Goal: Transaction & Acquisition: Purchase product/service

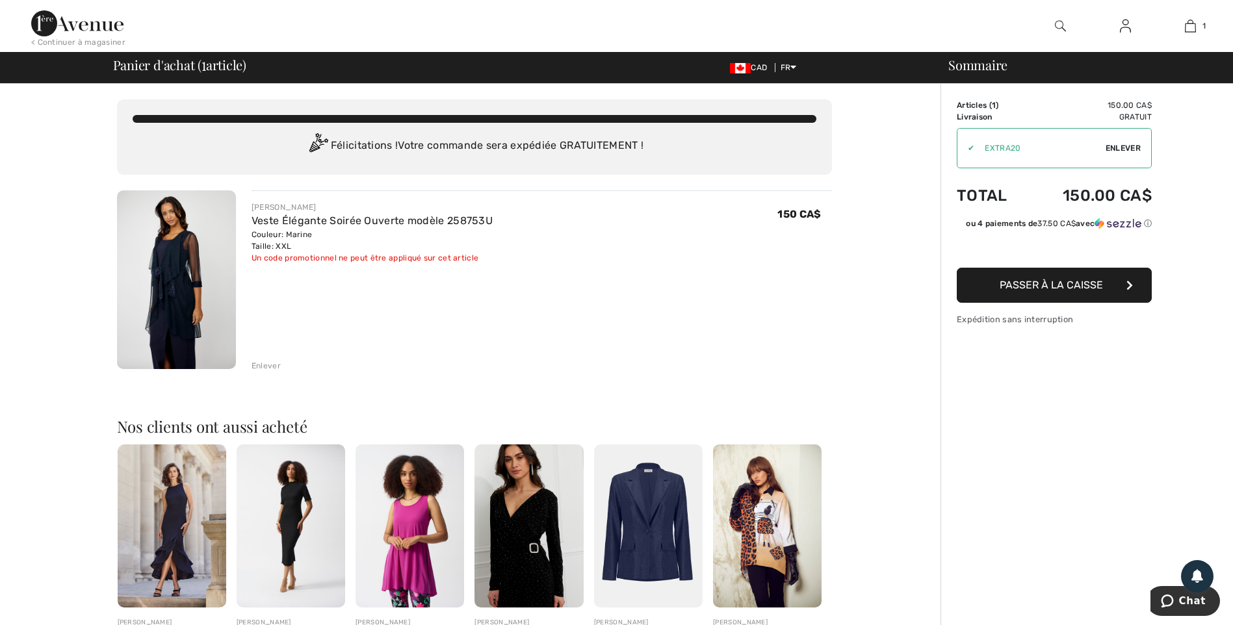
click at [1120, 18] on img at bounding box center [1125, 26] width 11 height 16
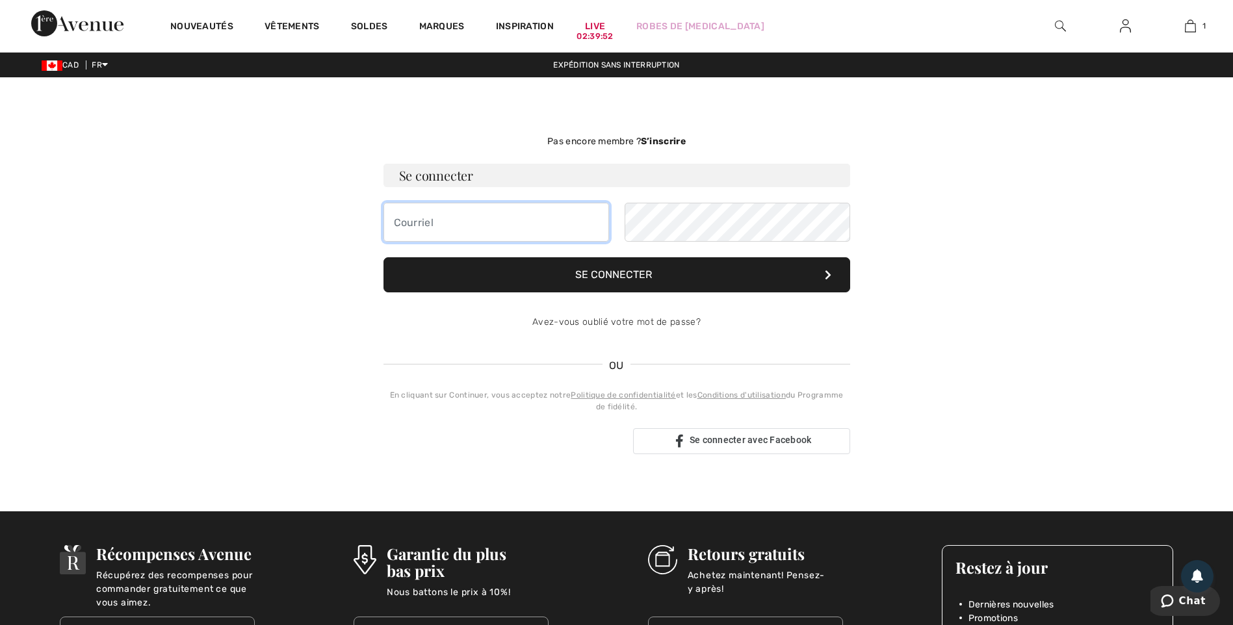
click at [571, 230] on input "email" at bounding box center [496, 222] width 226 height 39
type input "a"
click at [554, 280] on button "Se connecter" at bounding box center [616, 274] width 467 height 35
click at [812, 271] on button "Se connecter" at bounding box center [616, 274] width 467 height 35
click at [463, 177] on h3 "Se connecter" at bounding box center [616, 175] width 467 height 23
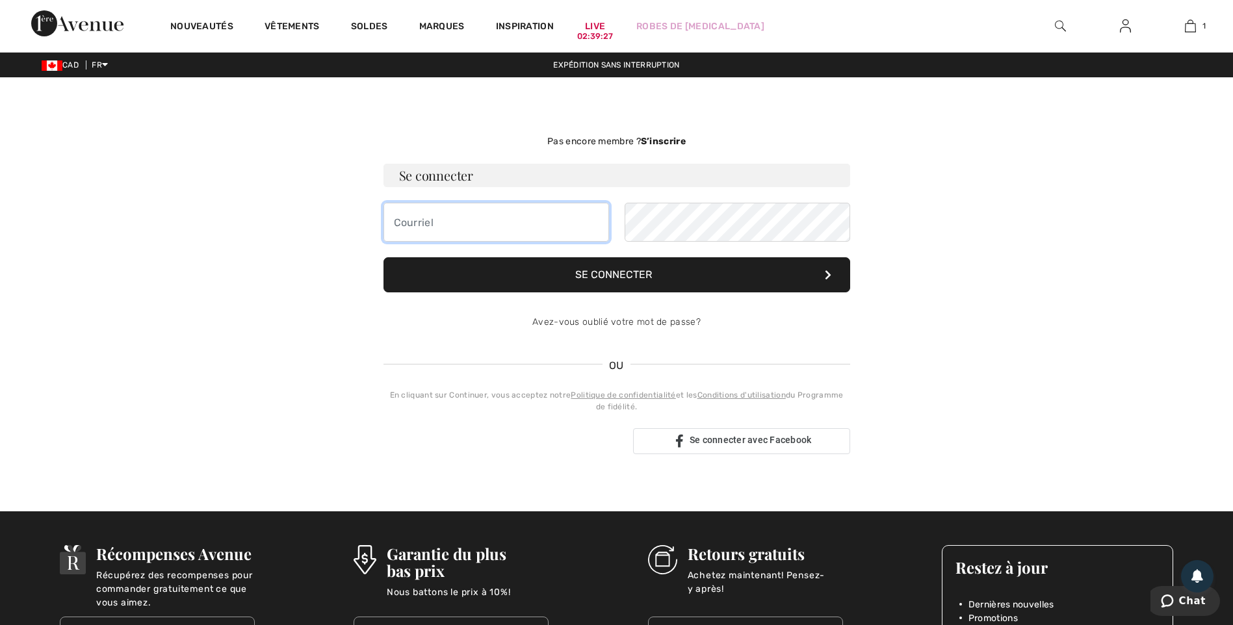
click at [461, 224] on input "email" at bounding box center [496, 222] width 226 height 39
type input "[EMAIL_ADDRESS][DOMAIN_NAME]"
click at [640, 279] on button "Se connecter" at bounding box center [616, 274] width 467 height 35
click at [665, 274] on button "Se connecter" at bounding box center [616, 274] width 467 height 35
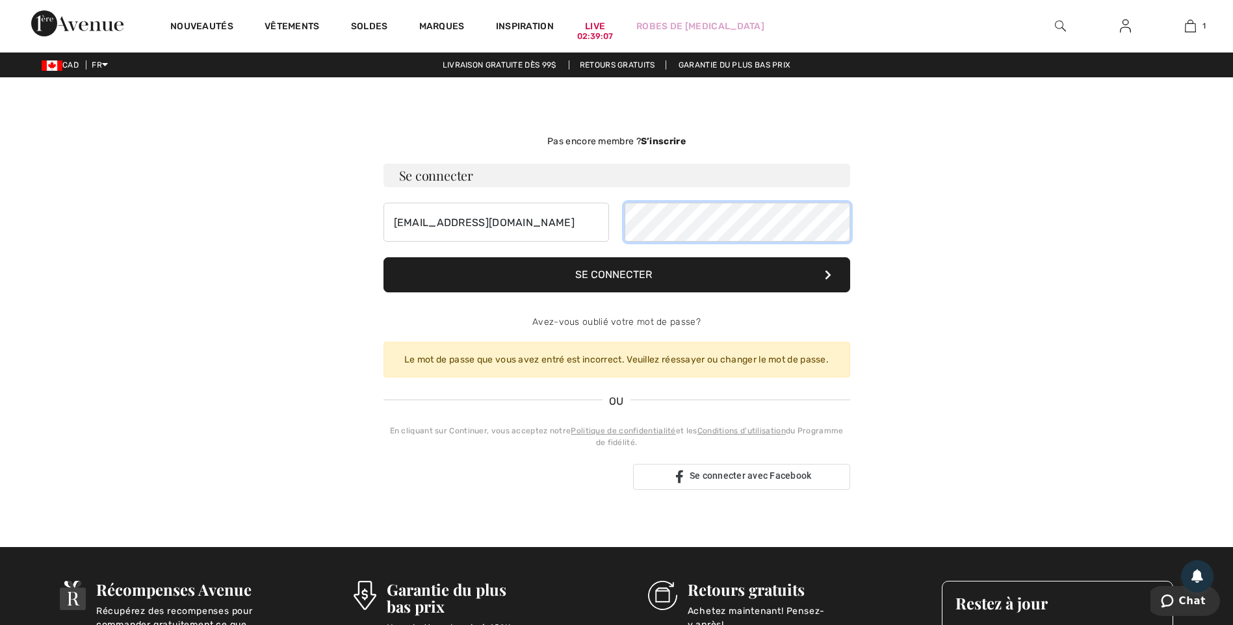
click at [479, 256] on form "Se connecter alinebo1@hotmail.ca Se connecter Avez-vous oublié votre mot de pas…" at bounding box center [616, 253] width 467 height 178
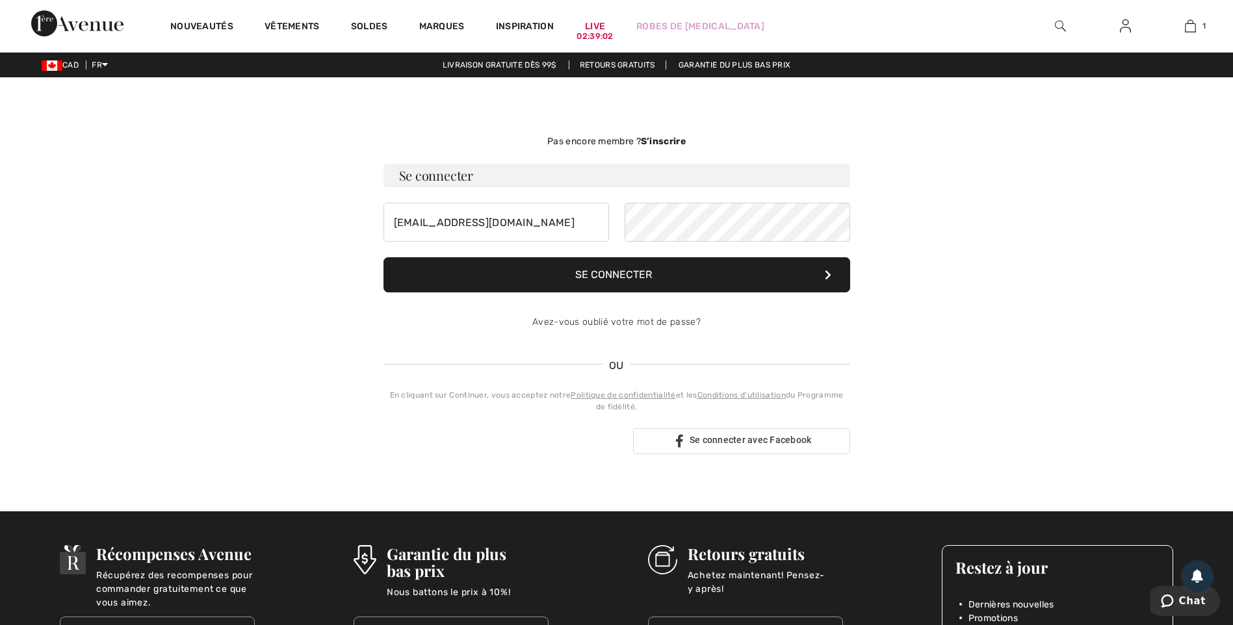
click at [544, 287] on button "Se connecter" at bounding box center [616, 274] width 467 height 35
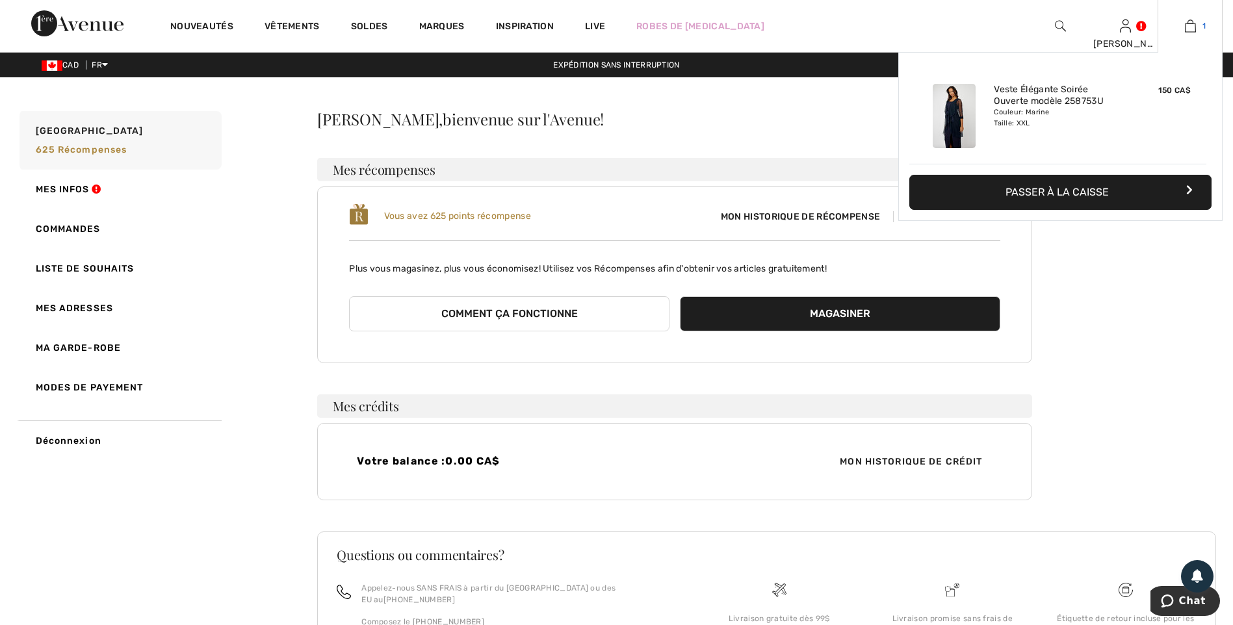
click at [1194, 32] on img at bounding box center [1190, 26] width 11 height 16
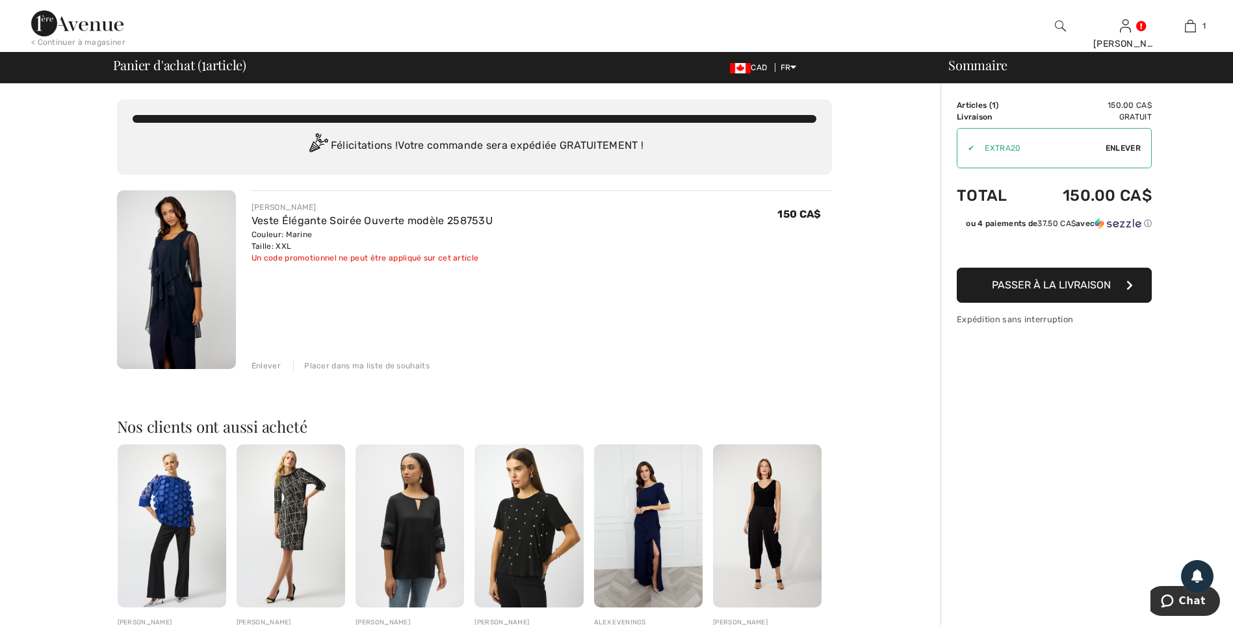
click at [1035, 288] on span "Passer à la livraison" at bounding box center [1051, 285] width 119 height 12
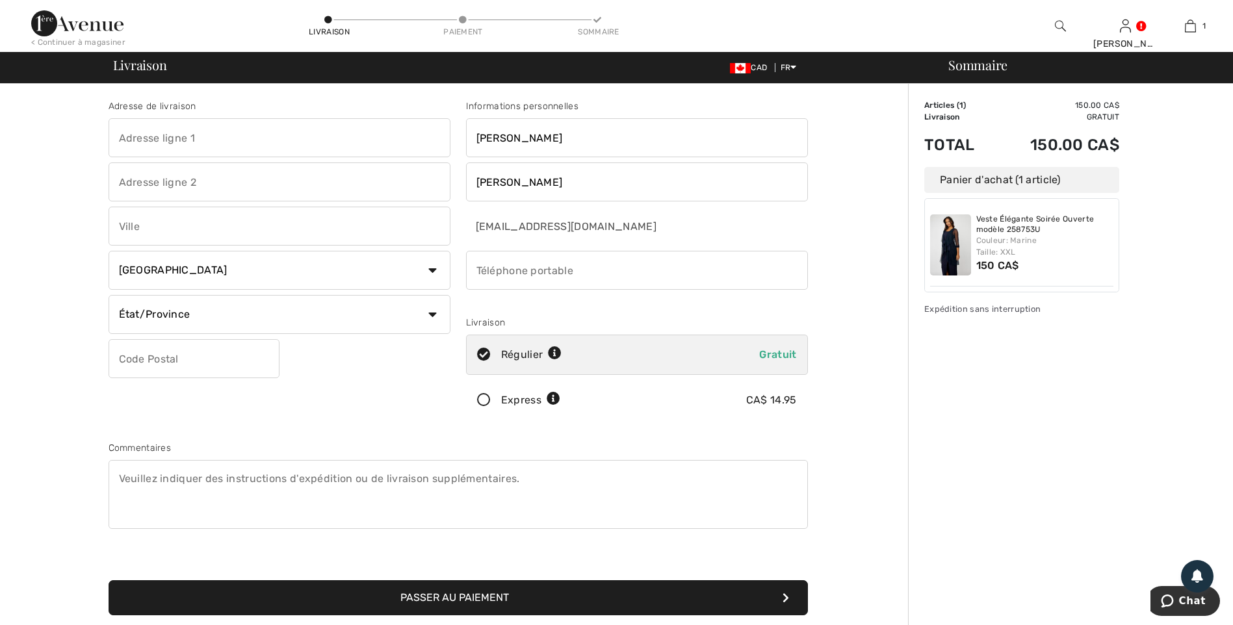
click at [238, 146] on input "text" at bounding box center [280, 137] width 342 height 39
type input "337 Ch du Lac-Saint-Ludger"
type input "GD"
type input "Saint-Ludger-de-Milot"
select select "QC"
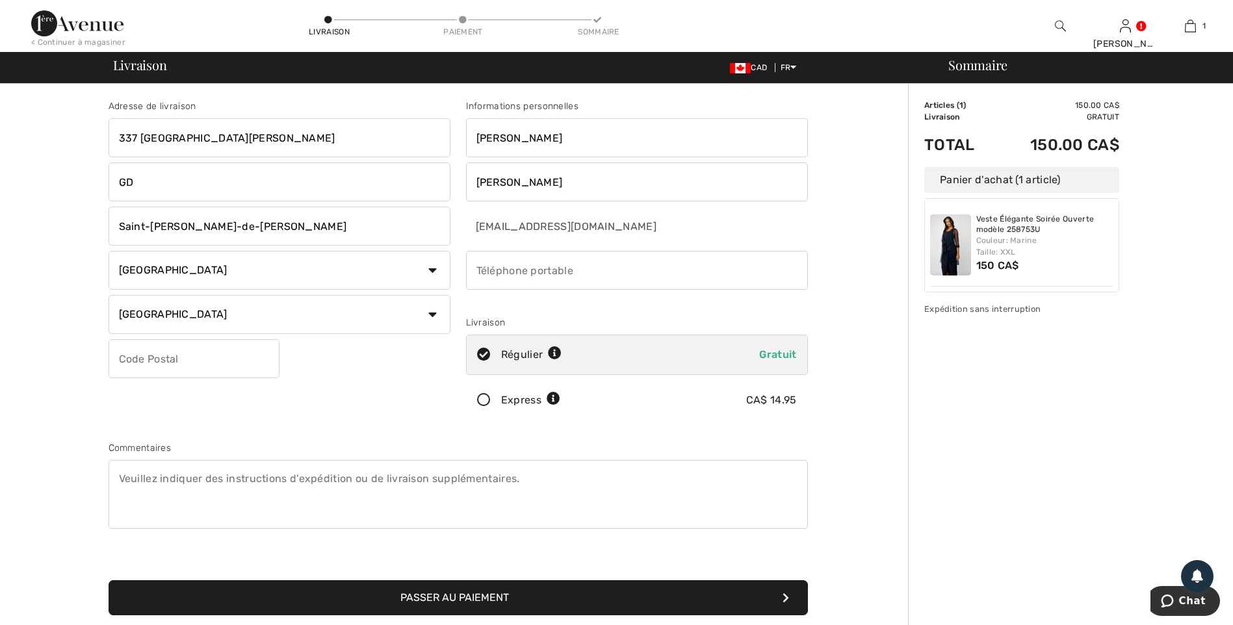
type input "G0W2B0"
type input "4187201328"
click at [478, 600] on button "Passer au paiement" at bounding box center [458, 597] width 699 height 35
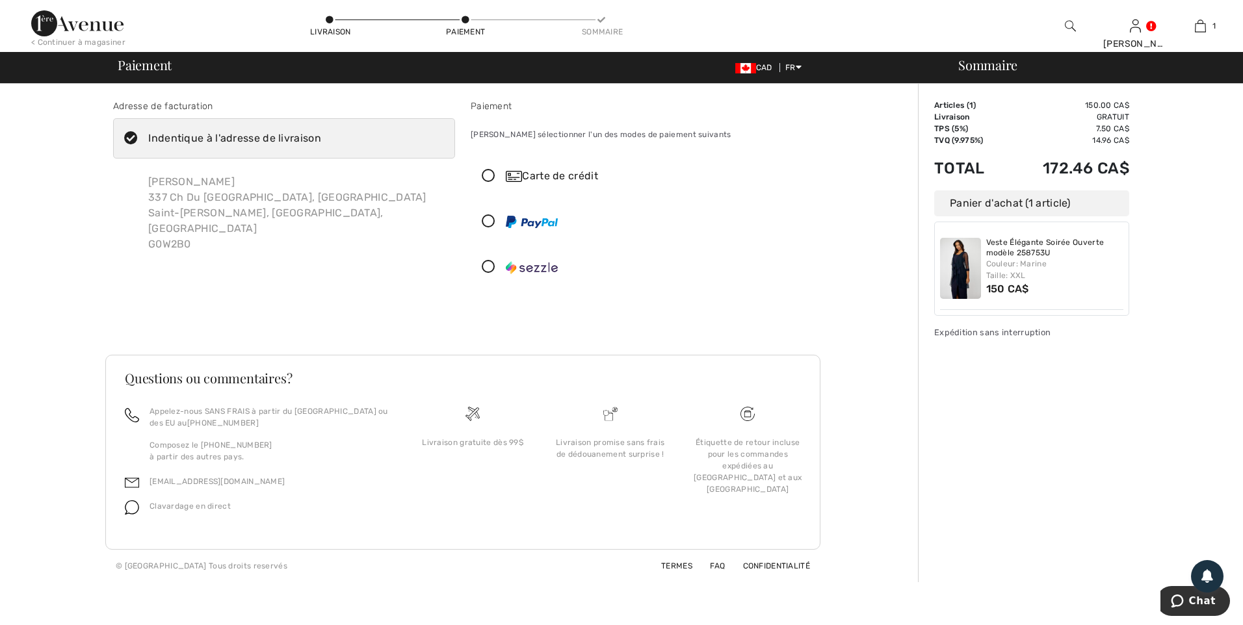
click at [490, 175] on icon at bounding box center [488, 177] width 34 height 14
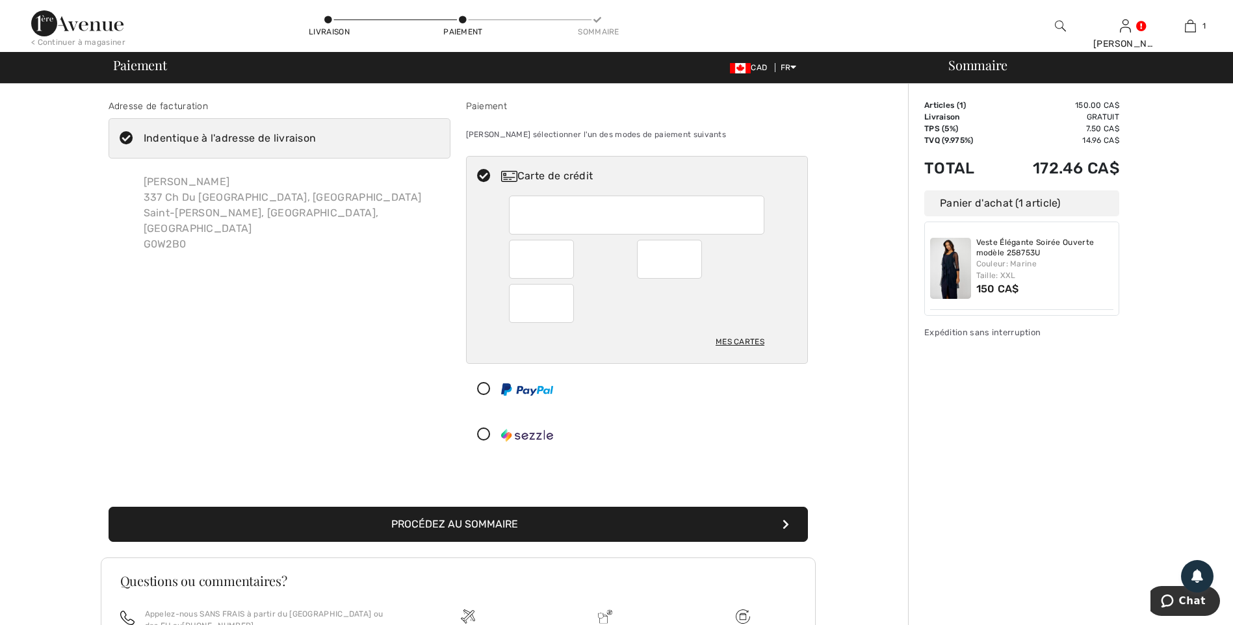
click at [506, 526] on button "Procédez au sommaire" at bounding box center [458, 524] width 699 height 35
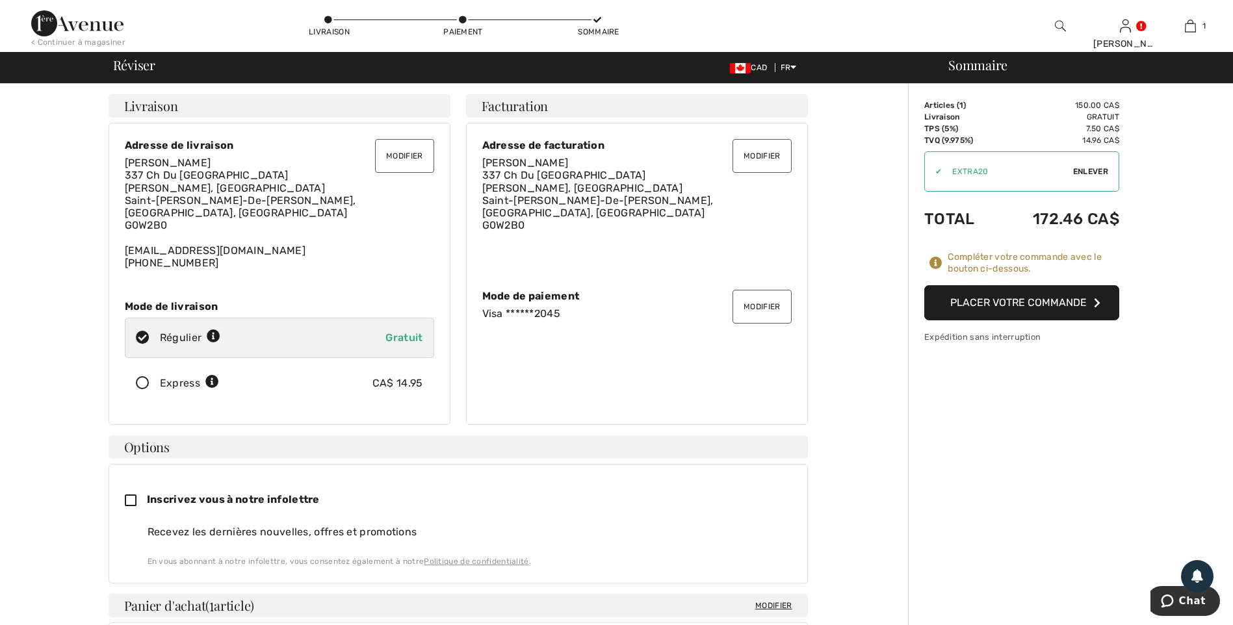
click at [413, 154] on button "Modifier" at bounding box center [404, 156] width 58 height 34
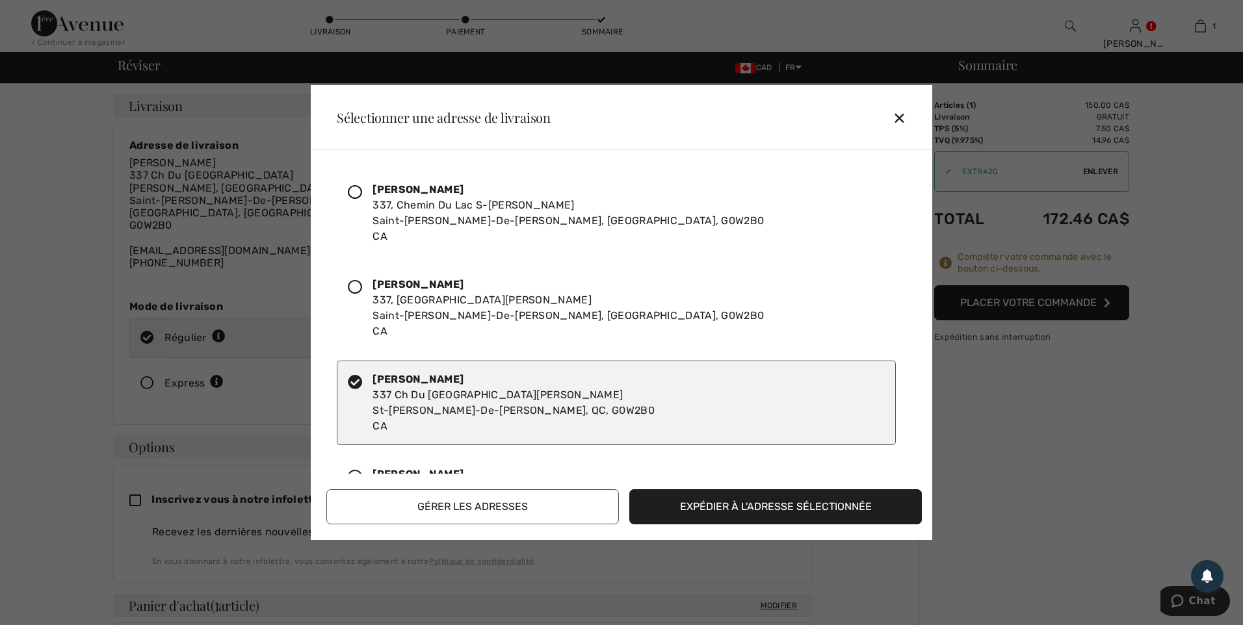
drag, startPoint x: 358, startPoint y: 286, endPoint x: 363, endPoint y: 303, distance: 17.5
click at [359, 288] on icon at bounding box center [355, 287] width 14 height 14
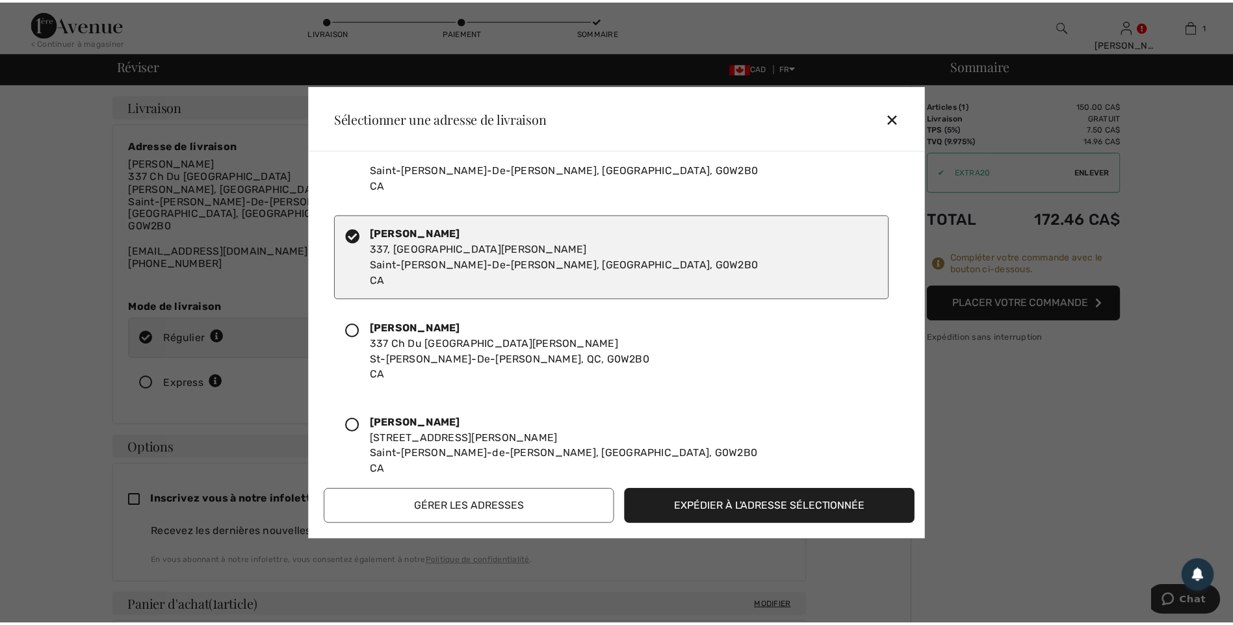
scroll to position [65, 0]
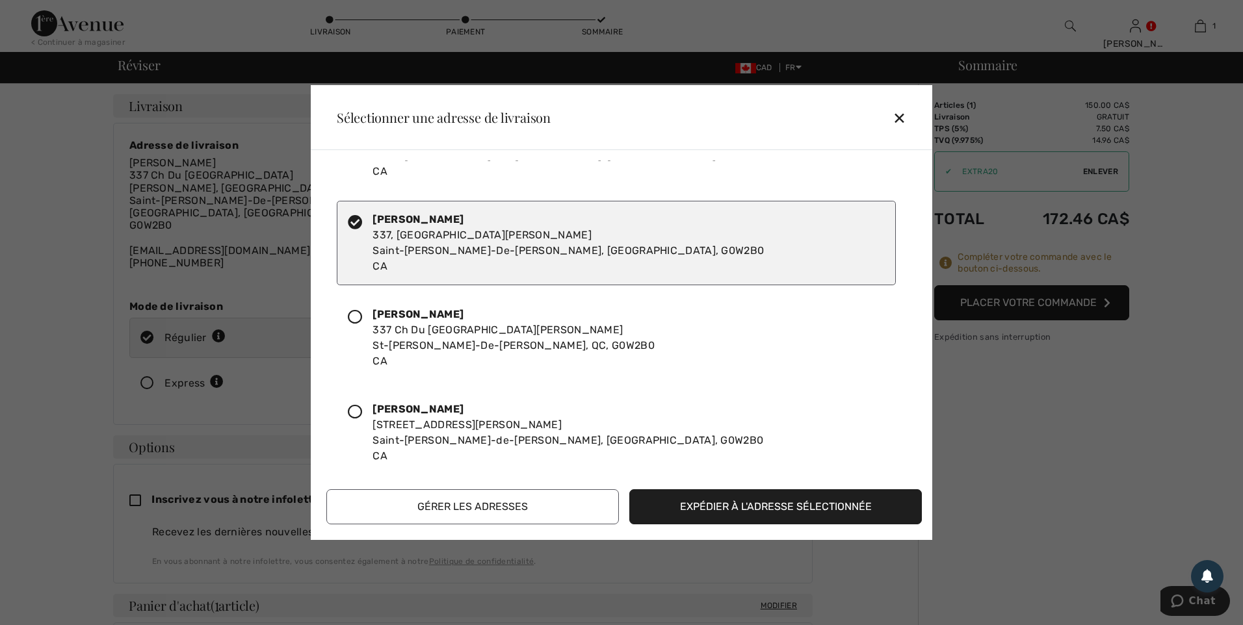
click at [682, 515] on button "Expédier à l'adresse sélectionnée" at bounding box center [775, 506] width 292 height 35
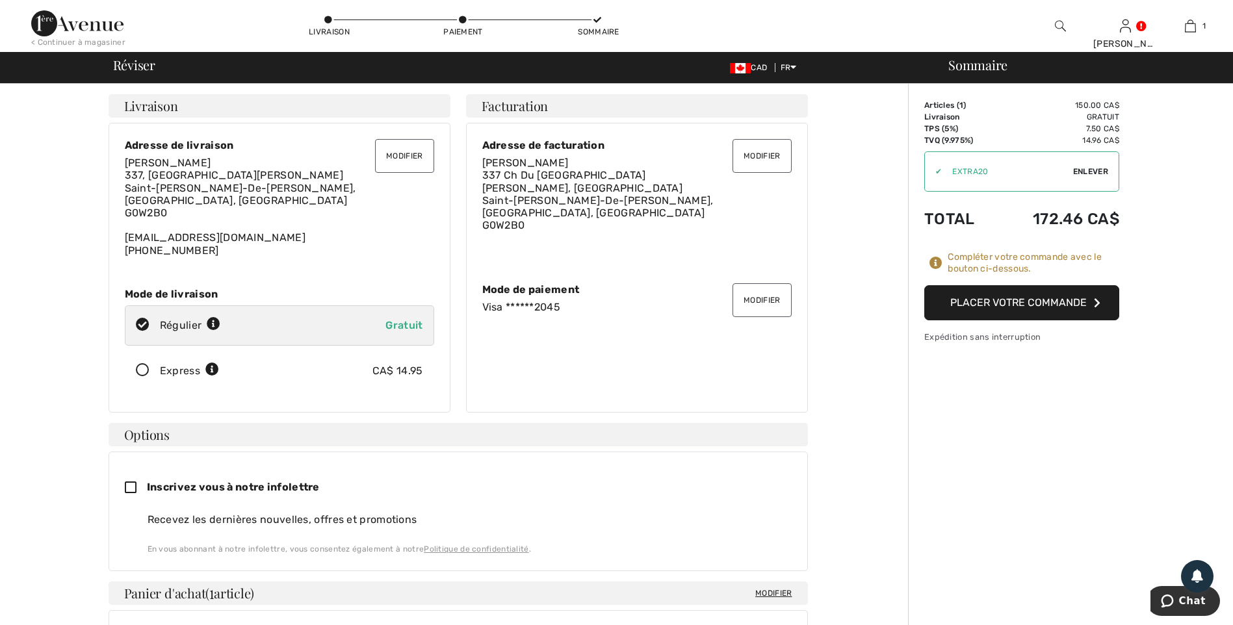
click at [1027, 303] on button "Placer votre commande" at bounding box center [1021, 302] width 195 height 35
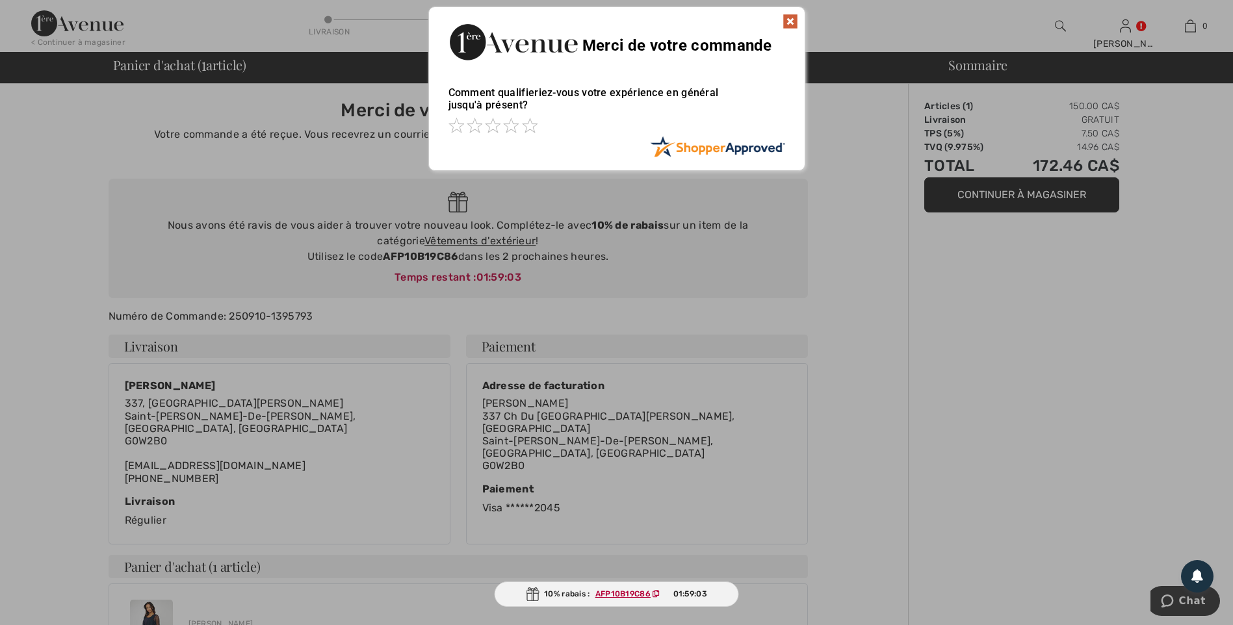
click at [788, 18] on img at bounding box center [790, 22] width 16 height 16
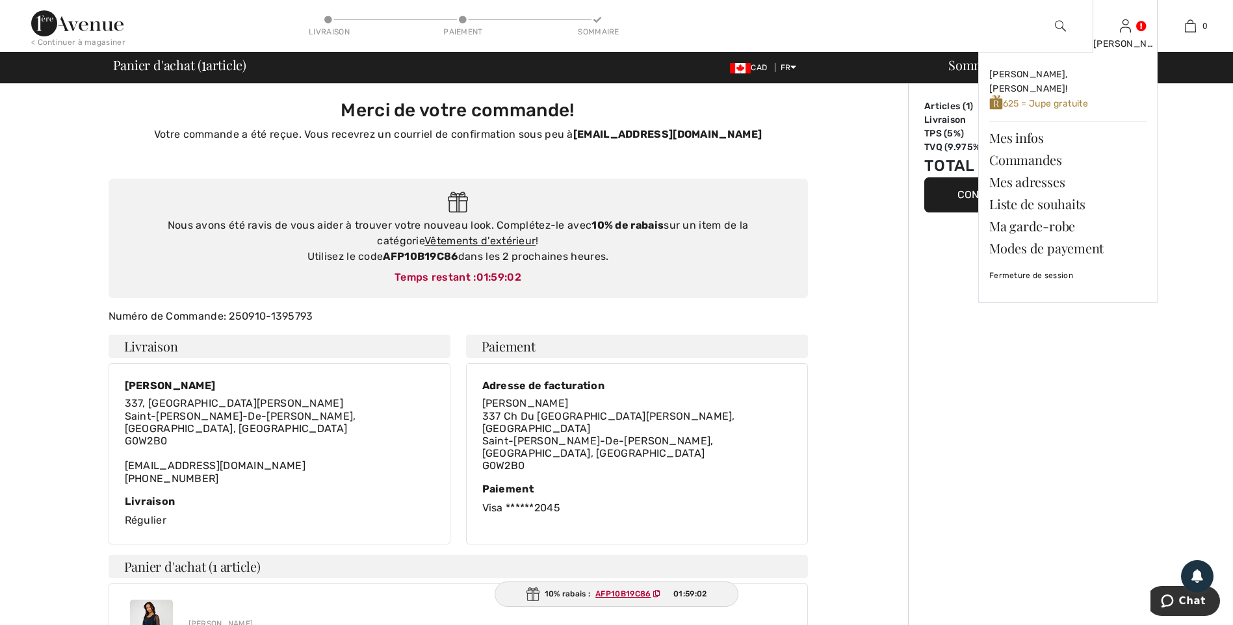
click at [1129, 31] on img at bounding box center [1125, 26] width 11 height 16
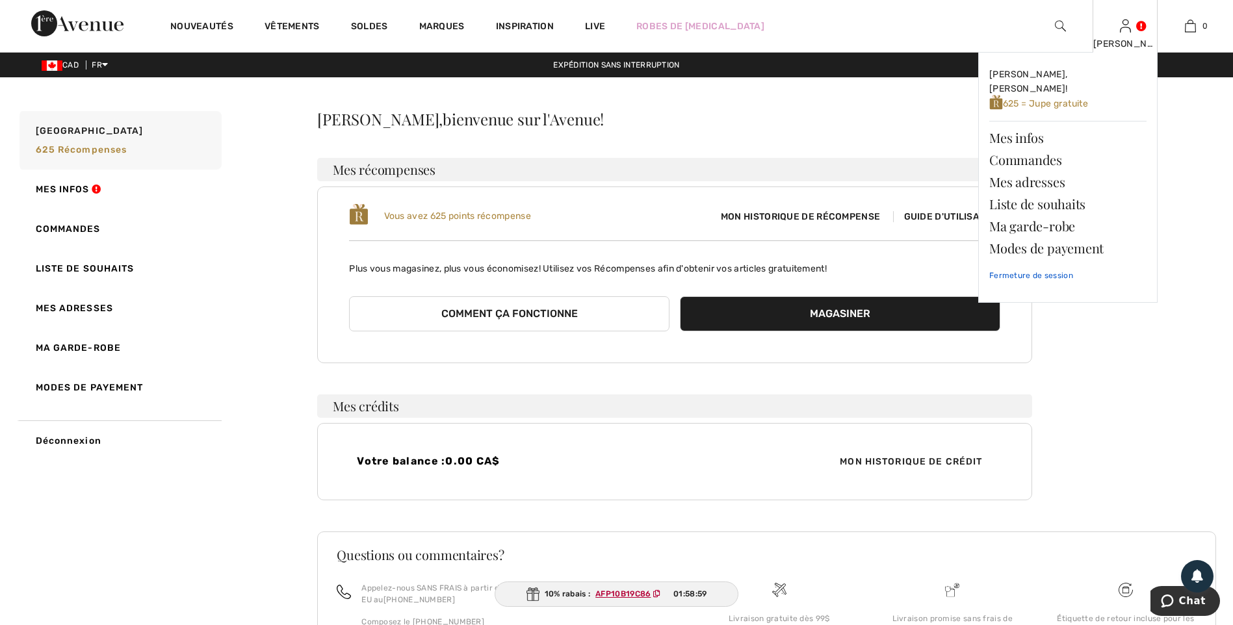
click at [1028, 263] on link "Fermeture de session" at bounding box center [1067, 275] width 157 height 32
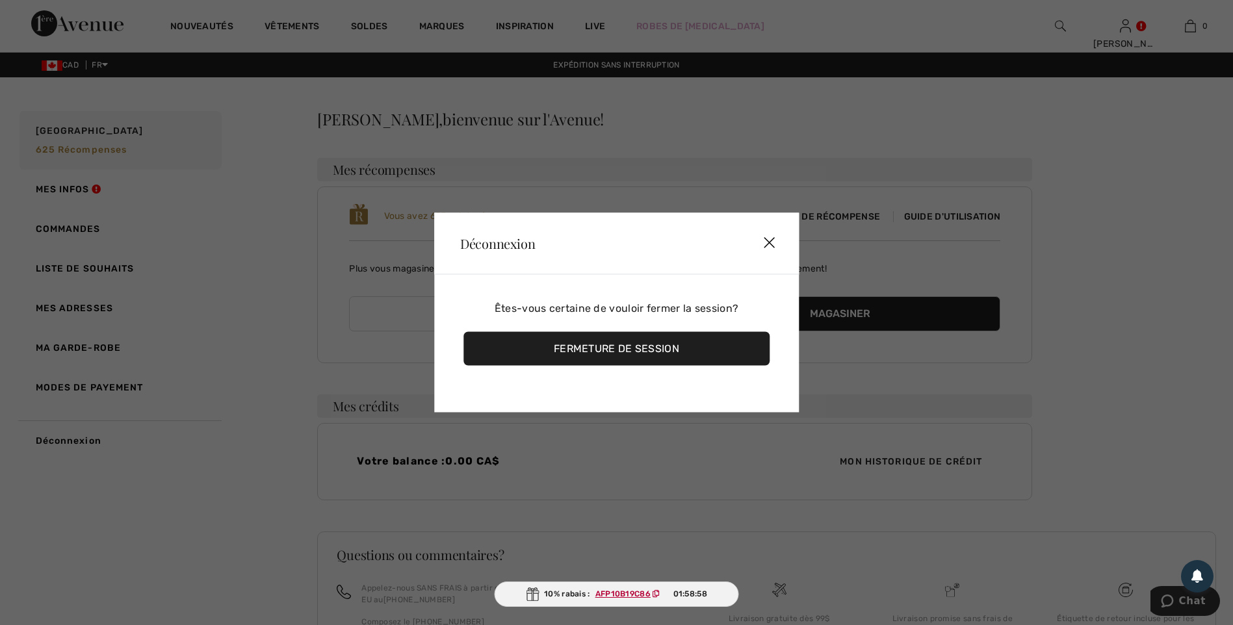
click at [637, 346] on div "Fermeture de session" at bounding box center [616, 349] width 306 height 34
